Goal: Find specific page/section: Find specific page/section

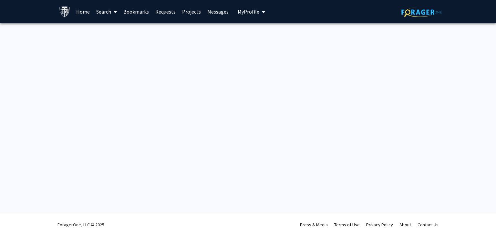
click at [428, 91] on div "Skip navigation Home Search Bookmarks Requests Projects Messages My Profile [PE…" at bounding box center [248, 118] width 496 height 236
click at [254, 8] on span "My Profile" at bounding box center [249, 11] width 22 height 6
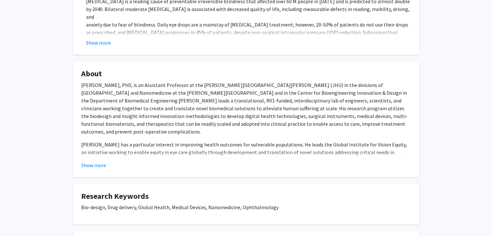
scroll to position [166, 0]
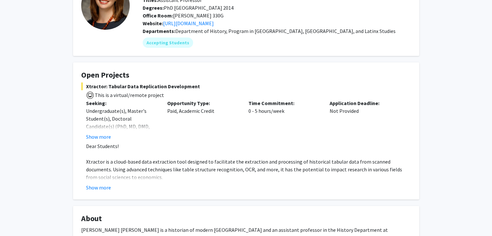
scroll to position [56, 0]
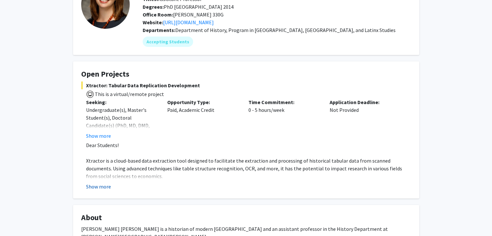
click at [95, 185] on button "Show more" at bounding box center [98, 187] width 25 height 8
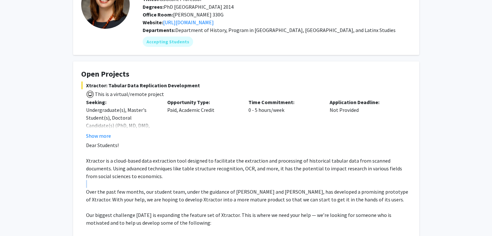
click at [95, 185] on p at bounding box center [248, 184] width 325 height 8
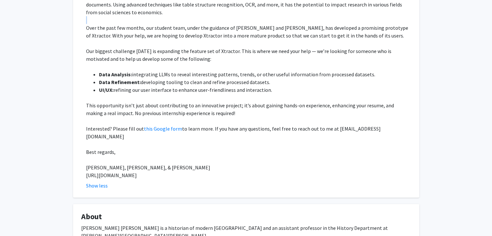
scroll to position [227, 0]
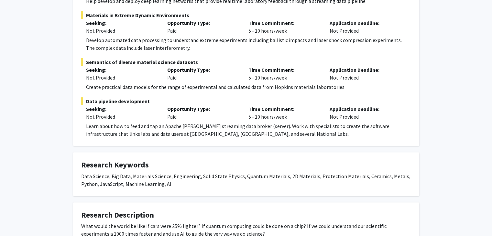
scroll to position [168, 0]
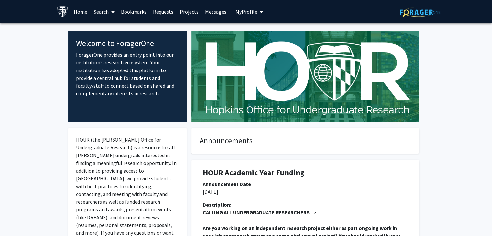
click at [113, 9] on icon at bounding box center [112, 11] width 3 height 5
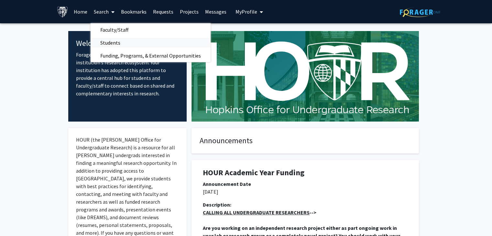
click at [115, 43] on span "Students" at bounding box center [109, 42] width 39 height 13
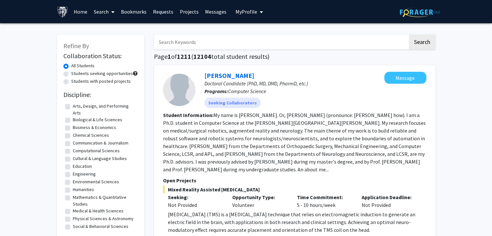
click at [115, 43] on div "Refine By Collaboration Status: All Students Students seeking opportunities Stu…" at bounding box center [100, 161] width 87 height 252
click at [100, 12] on link "Search" at bounding box center [103, 11] width 27 height 23
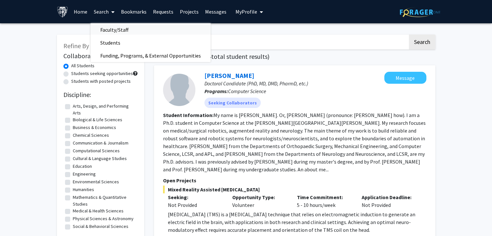
click at [109, 33] on span "Faculty/Staff" at bounding box center [114, 29] width 48 height 13
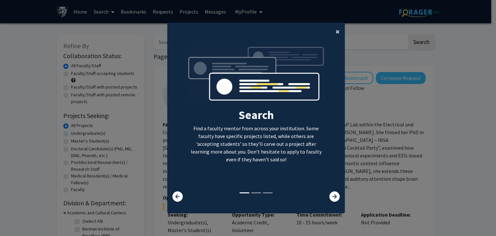
click at [337, 35] on span "×" at bounding box center [338, 31] width 4 height 10
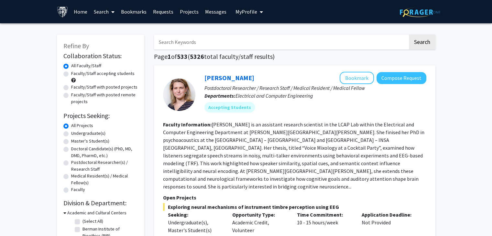
click at [309, 42] on input "Search Keywords" at bounding box center [281, 42] width 254 height 15
type input "kamal"
click at [408, 35] on button "Search" at bounding box center [421, 42] width 26 height 15
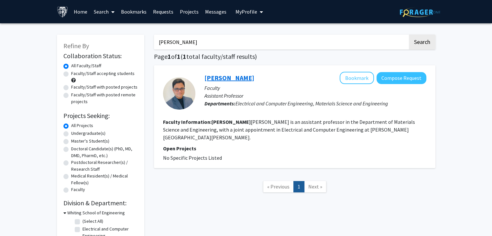
click at [221, 75] on link "Kamal Choudhary" at bounding box center [229, 78] width 50 height 8
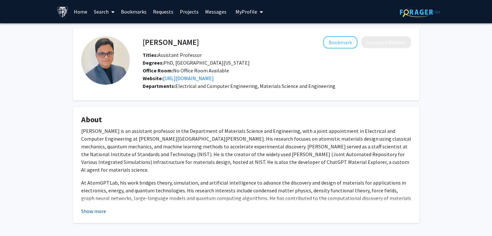
click at [97, 212] on button "Show more" at bounding box center [93, 211] width 25 height 8
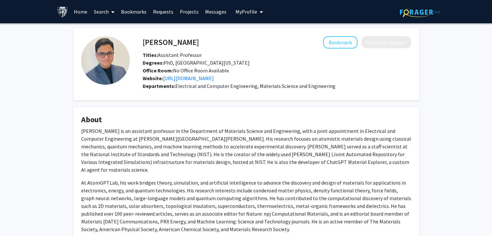
click at [172, 9] on link "Requests" at bounding box center [163, 11] width 27 height 23
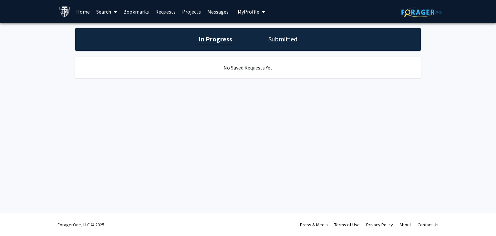
click at [189, 12] on link "Projects" at bounding box center [191, 11] width 25 height 23
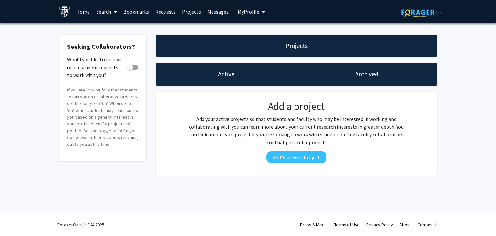
click at [216, 11] on link "Messages" at bounding box center [218, 11] width 28 height 23
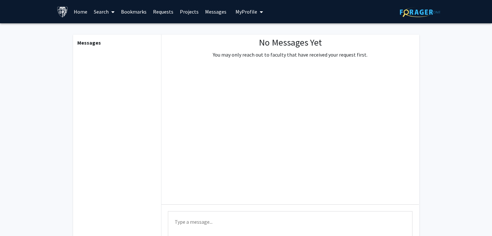
click at [243, 9] on span "My Profile" at bounding box center [246, 11] width 22 height 6
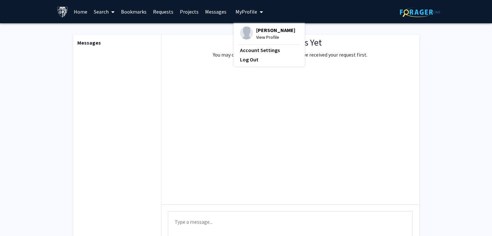
click at [262, 41] on span "View Profile" at bounding box center [275, 37] width 39 height 7
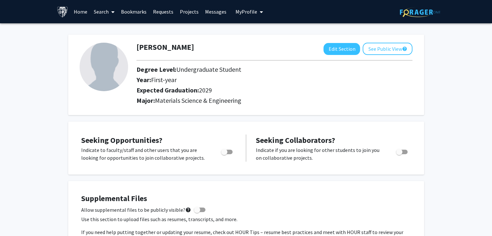
click at [100, 8] on link "Search" at bounding box center [103, 11] width 27 height 23
